Goal: Transaction & Acquisition: Purchase product/service

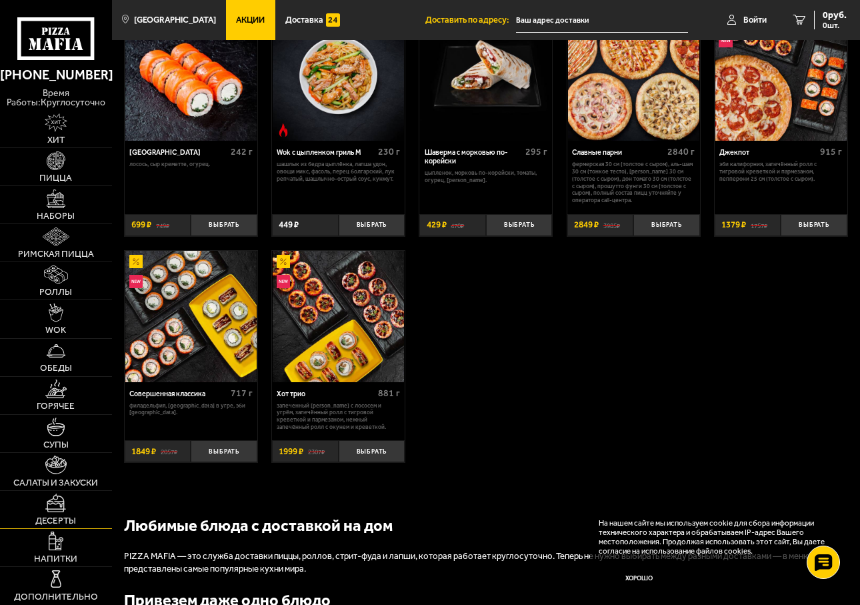
scroll to position [867, 0]
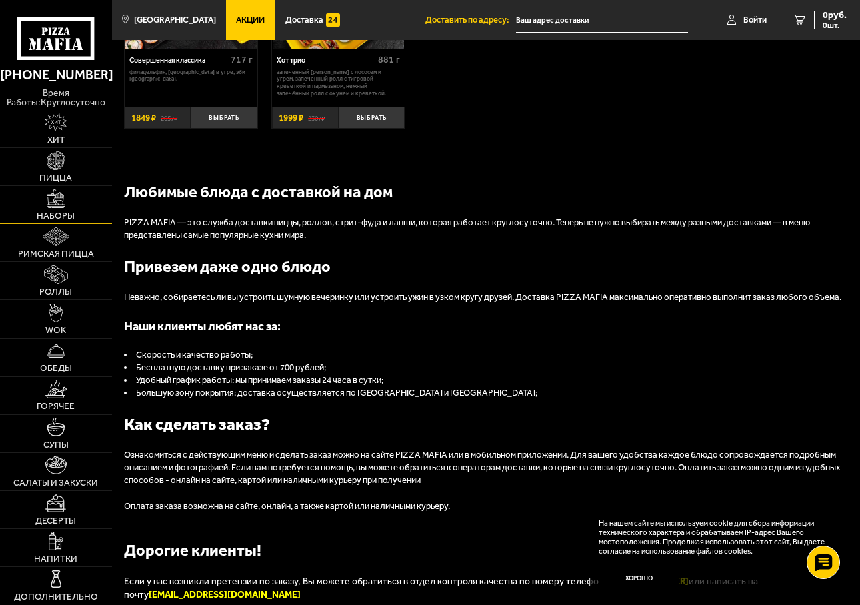
click at [51, 208] on img at bounding box center [56, 198] width 19 height 19
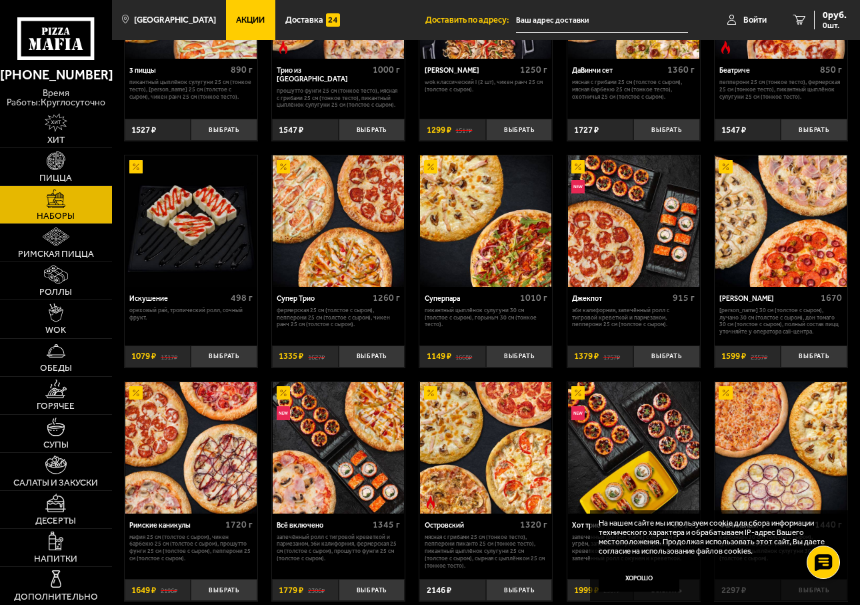
scroll to position [867, 0]
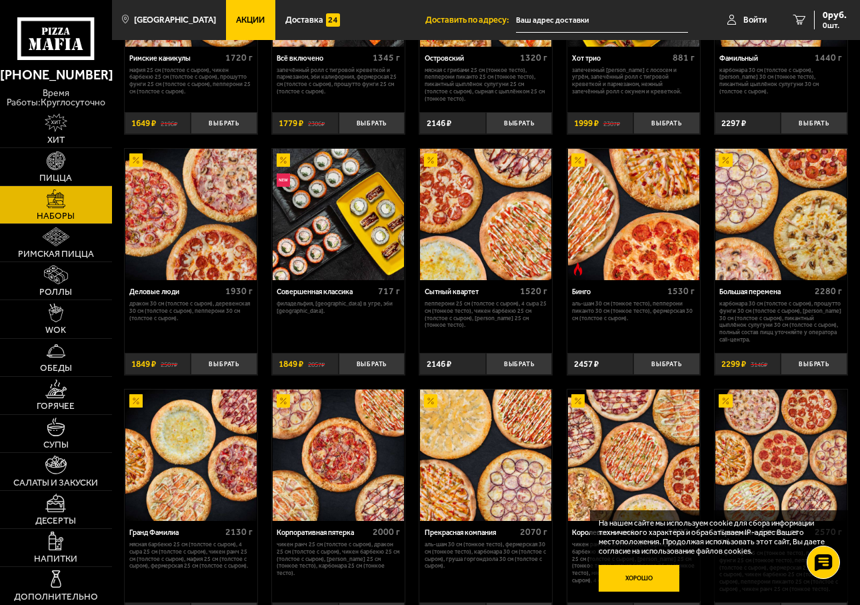
click at [635, 581] on button "Хорошо" at bounding box center [639, 578] width 81 height 27
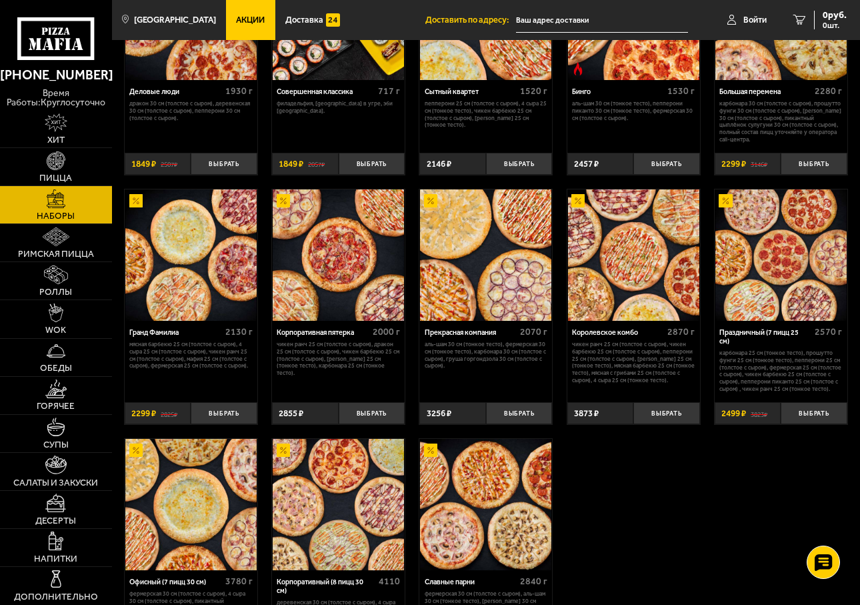
scroll to position [1200, 0]
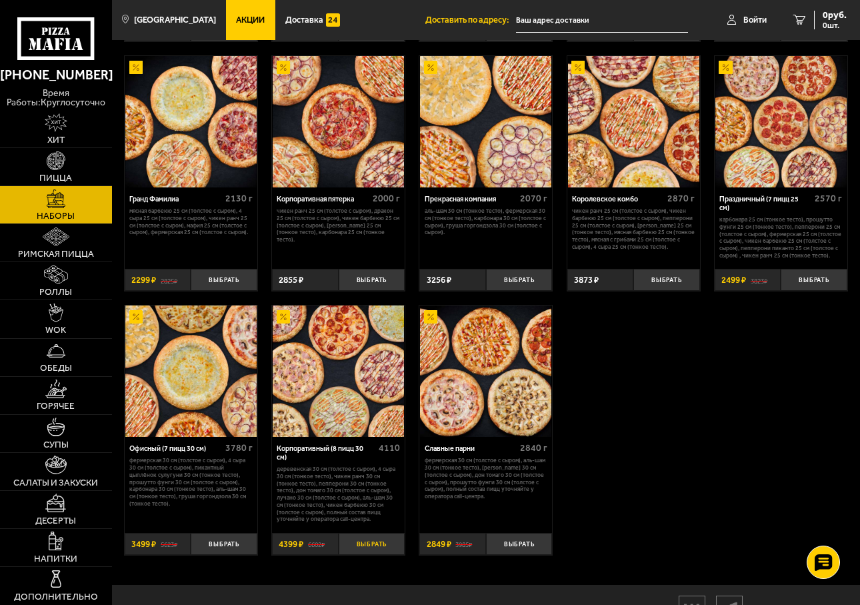
click at [362, 547] on button "Выбрать" at bounding box center [372, 544] width 67 height 22
click at [817, 14] on span "4399 руб." at bounding box center [827, 15] width 40 height 9
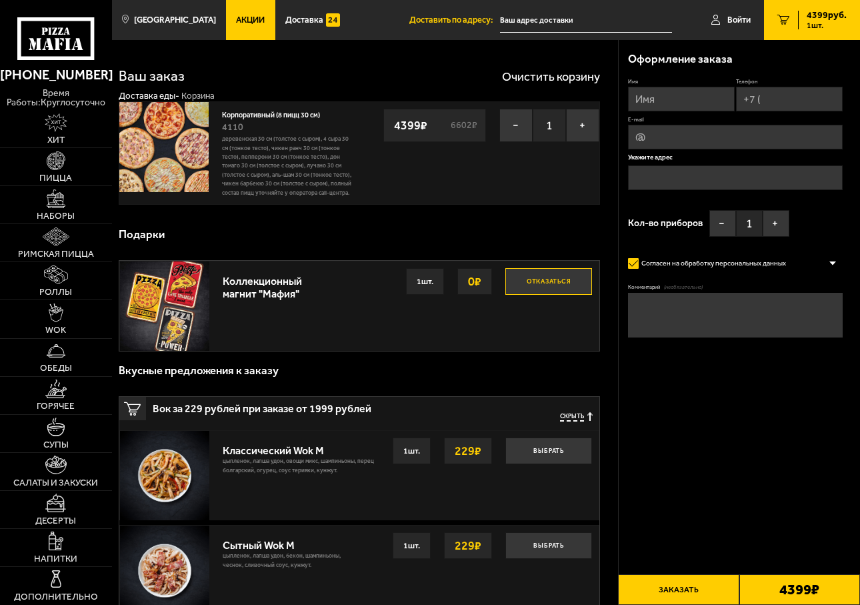
click at [175, 154] on img at bounding box center [163, 146] width 89 height 89
